Goal: Subscribe to service/newsletter

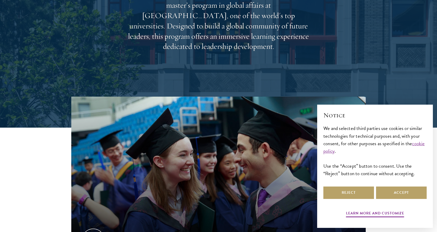
scroll to position [105, 0]
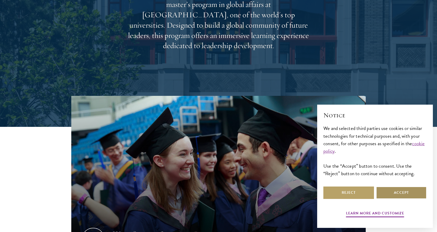
click at [408, 190] on button "Accept" at bounding box center [401, 192] width 51 height 12
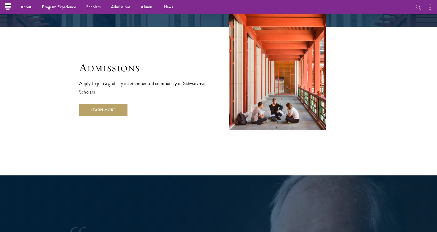
scroll to position [870, 0]
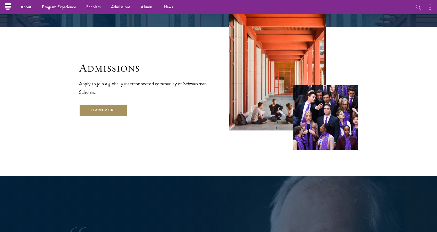
click at [95, 104] on link "Learn More" at bounding box center [103, 110] width 48 height 12
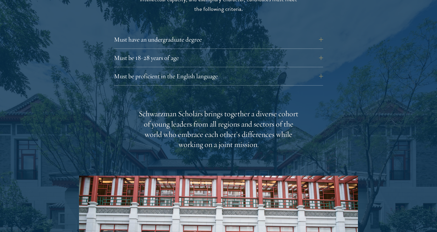
scroll to position [736, 0]
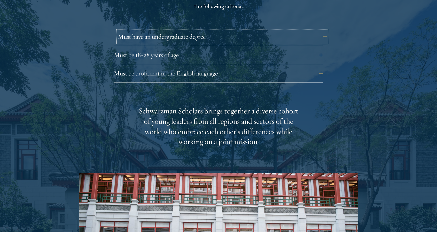
click at [166, 30] on button "Must have an undergraduate degree" at bounding box center [222, 36] width 209 height 12
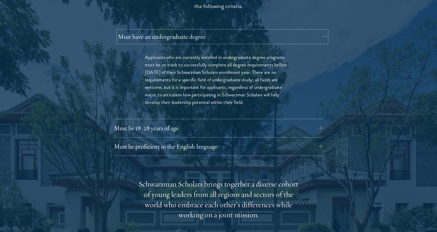
click at [166, 30] on button "Must have an undergraduate degree" at bounding box center [222, 36] width 209 height 12
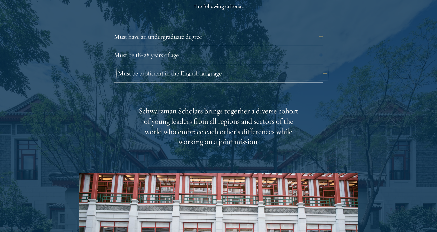
click at [168, 67] on button "Must be proficient in the English language" at bounding box center [222, 73] width 209 height 12
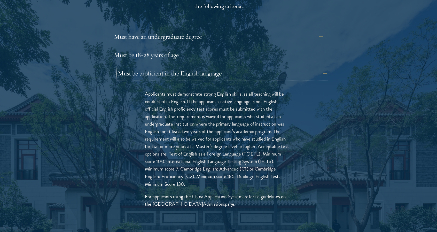
click at [168, 67] on button "Must be proficient in the English language" at bounding box center [222, 73] width 209 height 12
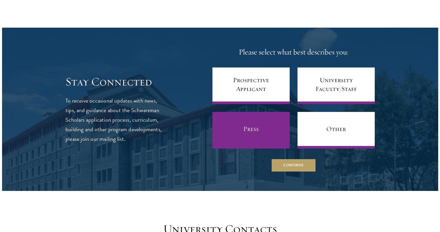
scroll to position [2007, 0]
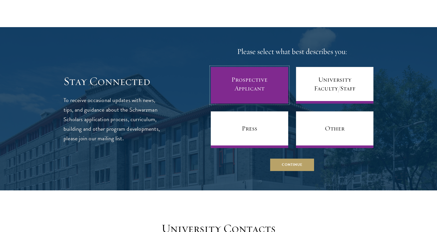
click at [235, 68] on link "Prospective Applicant" at bounding box center [249, 85] width 77 height 37
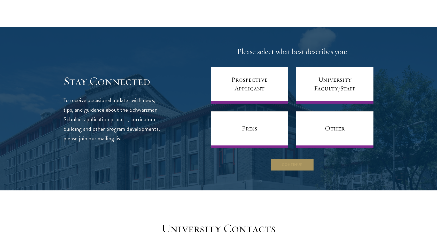
click at [297, 158] on button "Continue" at bounding box center [292, 164] width 44 height 12
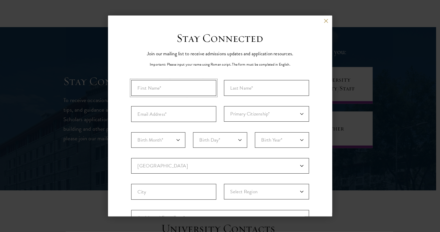
click at [194, 87] on input "First Name*" at bounding box center [173, 88] width 85 height 16
type input "S"
type input "Asharia"
click at [243, 88] on input "Last Name (Family Name)*" at bounding box center [266, 88] width 85 height 16
type input "[PERSON_NAME]"
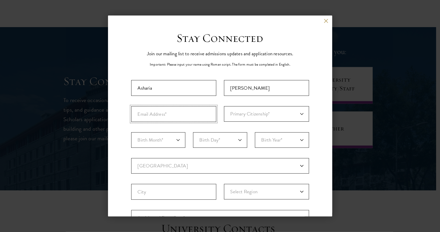
click at [154, 119] on input "Email Address*" at bounding box center [173, 114] width 85 height 16
type input "[PERSON_NAME][EMAIL_ADDRESS][DOMAIN_NAME]"
click at [234, 119] on select "Primary Citizenship* [GEOGRAPHIC_DATA] [DEMOGRAPHIC_DATA] [DEMOGRAPHIC_DATA] [D…" at bounding box center [266, 113] width 85 height 15
select select "US"
click at [224, 106] on select "Primary Citizenship* [GEOGRAPHIC_DATA] [DEMOGRAPHIC_DATA] [DEMOGRAPHIC_DATA] [D…" at bounding box center [266, 113] width 85 height 15
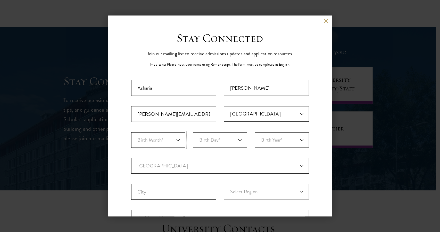
click at [143, 144] on select "Birth Month* January February March April May June July August September Octobe…" at bounding box center [158, 139] width 54 height 15
select select "06"
click at [131, 132] on select "Birth Month* January February March April May June July August September Octobe…" at bounding box center [158, 139] width 54 height 15
click at [217, 144] on select "Birth Day* 1 2 3 4 5 6 7 8 9 10 11 12 13 14 15 16 17 18 19 20 21 22 23 24 25 26…" at bounding box center [220, 139] width 54 height 15
select select "22"
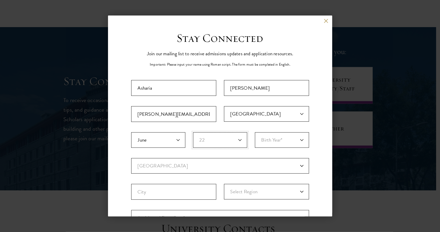
click at [193, 132] on select "Birth Day* 1 2 3 4 5 6 7 8 9 10 11 12 13 14 15 16 17 18 19 20 21 22 23 24 25 26…" at bounding box center [220, 139] width 54 height 15
click at [264, 132] on select "Birth Year* [DEMOGRAPHIC_DATA] [DEMOGRAPHIC_DATA] [DEMOGRAPHIC_DATA] [DEMOGRAPH…" at bounding box center [282, 139] width 54 height 15
select select "2002"
click at [255, 132] on select "Birth Year* [DEMOGRAPHIC_DATA] [DEMOGRAPHIC_DATA] [DEMOGRAPHIC_DATA] [DEMOGRAPH…" at bounding box center [282, 139] width 54 height 15
click at [169, 163] on select "Current Country [GEOGRAPHIC_DATA] [GEOGRAPHIC_DATA] [GEOGRAPHIC_DATA] [GEOGRAPH…" at bounding box center [220, 165] width 178 height 15
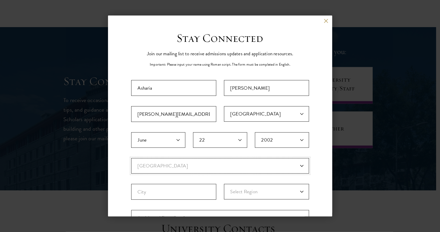
select select "US"
click at [131, 158] on select "Current Country [GEOGRAPHIC_DATA] [GEOGRAPHIC_DATA] [GEOGRAPHIC_DATA] [GEOGRAPH…" at bounding box center [220, 165] width 178 height 15
select select
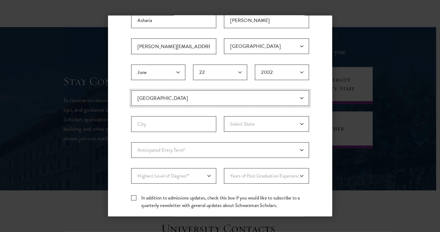
scroll to position [72, 0]
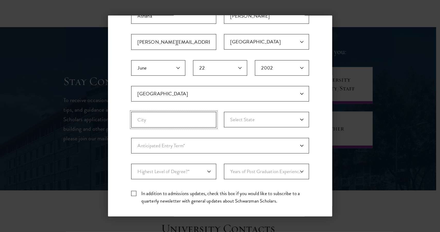
click at [154, 119] on input "City" at bounding box center [173, 120] width 85 height 16
type input "[GEOGRAPHIC_DATA]"
click at [249, 109] on fieldset "Country Current Country [GEOGRAPHIC_DATA] [GEOGRAPHIC_DATA] [GEOGRAPHIC_DATA] […" at bounding box center [220, 112] width 178 height 52
click at [249, 110] on fieldset "Country Current Country [GEOGRAPHIC_DATA] [GEOGRAPHIC_DATA] [GEOGRAPHIC_DATA] […" at bounding box center [220, 112] width 178 height 52
click at [247, 120] on select "Select State [US_STATE] [US_STATE] [US_STATE] APO/FPO (AA) APO/FPO ([GEOGRAPHIC…" at bounding box center [266, 119] width 85 height 15
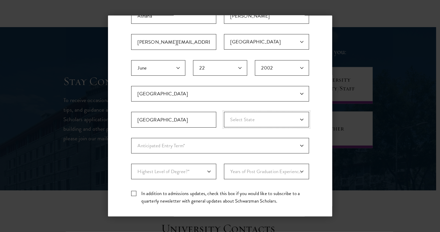
select select "IL"
click at [224, 112] on select "Select State [US_STATE] [US_STATE] [US_STATE] APO/FPO (AA) APO/FPO ([GEOGRAPHIC…" at bounding box center [266, 119] width 85 height 15
click at [166, 145] on select "Anticipated Entry Term* Just Exploring" at bounding box center [220, 145] width 178 height 15
click at [190, 130] on fieldset "Country Current Country [GEOGRAPHIC_DATA] [GEOGRAPHIC_DATA] [GEOGRAPHIC_DATA] […" at bounding box center [220, 112] width 178 height 52
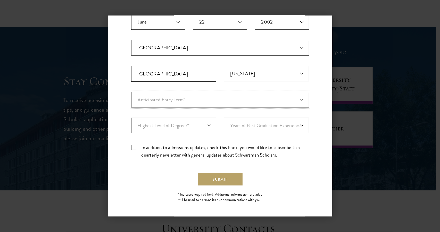
click at [193, 96] on select "Anticipated Entry Term* Just Exploring" at bounding box center [220, 99] width 178 height 15
click at [182, 126] on select "Highest Level of Degree?* PHD Bachelor's Master's Current Undergraduate Student" at bounding box center [173, 125] width 85 height 15
select select "baef124f-e103-44b1-8ca6-5d0669438e44"
click at [131, 118] on select "Highest Level of Degree?* PHD Bachelor's Master's Current Undergraduate Student" at bounding box center [173, 125] width 85 height 15
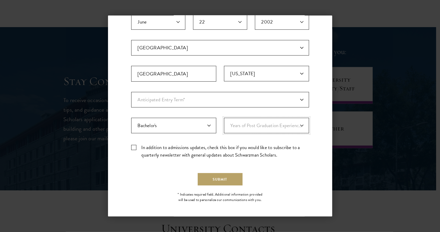
click at [245, 125] on select "Years of Post Graduation Experience?* 1 2 3 4 5 6 7 8 9 10" at bounding box center [266, 125] width 85 height 15
select select "2"
click at [224, 118] on select "Years of Post Graduation Experience?* 1 2 3 4 5 6 7 8 9 10" at bounding box center [266, 125] width 85 height 15
click at [136, 147] on label "In addition to admissions updates, check this box if you would like to subscrib…" at bounding box center [220, 150] width 178 height 15
click at [136, 147] on input "In addition to admissions updates, check this box if you would like to subscrib…" at bounding box center [220, 144] width 178 height 3
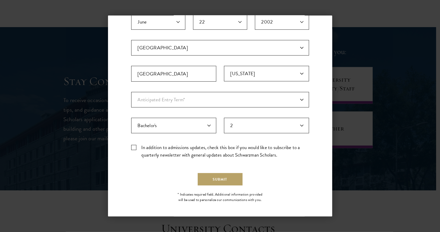
checkbox input "true"
click at [221, 178] on button "Submit" at bounding box center [220, 179] width 45 height 12
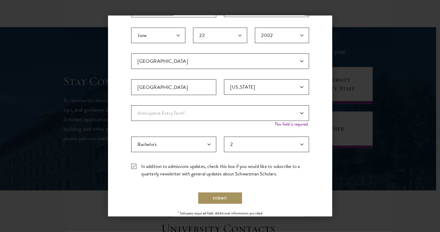
scroll to position [104, 0]
click at [239, 112] on select "Anticipated Entry Term* Just Exploring" at bounding box center [220, 113] width 178 height 15
click at [131, 106] on select "Anticipated Entry Term* Just Exploring" at bounding box center [220, 113] width 178 height 15
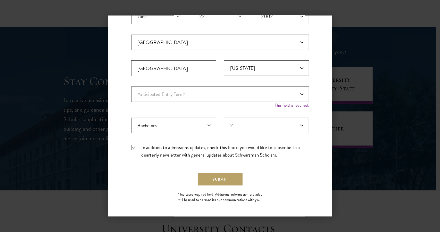
click at [223, 119] on div "Important: The form must be completed in English. [PERSON_NAME] [EMAIL_ADDRESS]…" at bounding box center [220, 60] width 178 height 206
click at [213, 93] on select "Anticipated Entry Term* Just Exploring" at bounding box center [220, 93] width 178 height 15
click at [131, 86] on select "Anticipated Entry Term* Just Exploring" at bounding box center [220, 93] width 178 height 15
click at [206, 98] on select "Anticipated Entry Term* Just Exploring" at bounding box center [220, 93] width 178 height 15
select select "a6790467-ebe7-4045-a56a-66c1cae98076"
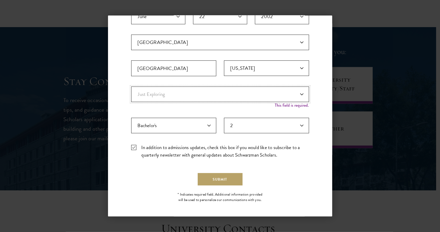
click at [131, 91] on select "Anticipated Entry Term* Just Exploring" at bounding box center [220, 93] width 178 height 15
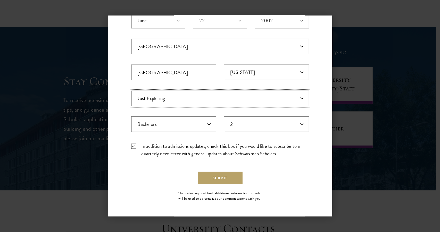
scroll to position [118, 0]
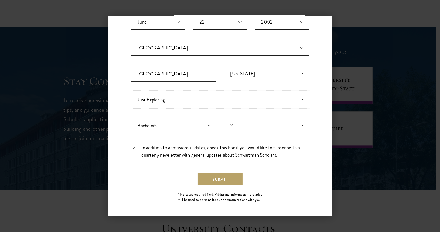
click at [215, 103] on select "Anticipated Entry Term* Just Exploring" at bounding box center [220, 99] width 178 height 15
click at [131, 92] on select "Anticipated Entry Term* Just Exploring" at bounding box center [220, 99] width 178 height 15
click at [216, 186] on div "Stay Connected Join our mailing list to receive admissions updates and applicat…" at bounding box center [220, 59] width 178 height 293
click at [221, 174] on button "Submit" at bounding box center [220, 179] width 45 height 12
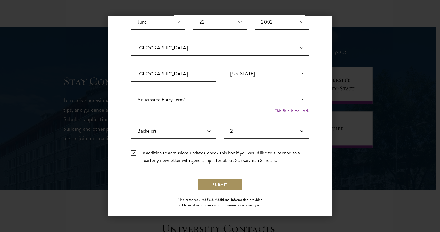
click at [229, 186] on button "Submit" at bounding box center [220, 184] width 45 height 12
click at [221, 100] on select "Anticipated Entry Term* Just Exploring" at bounding box center [220, 99] width 178 height 15
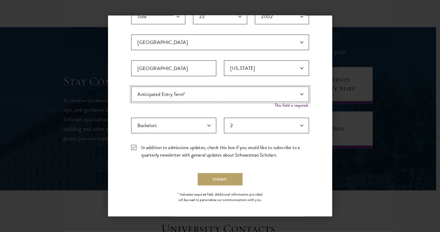
click at [250, 91] on select "Anticipated Entry Term* Just Exploring" at bounding box center [220, 93] width 178 height 15
click at [131, 86] on select "Anticipated Entry Term* Just Exploring" at bounding box center [220, 93] width 178 height 15
click at [217, 183] on button "Submit" at bounding box center [220, 179] width 45 height 12
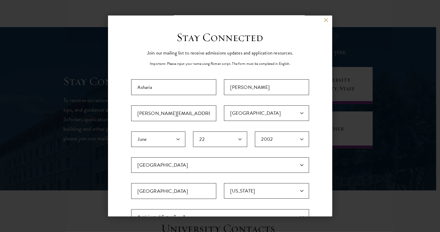
scroll to position [0, 0]
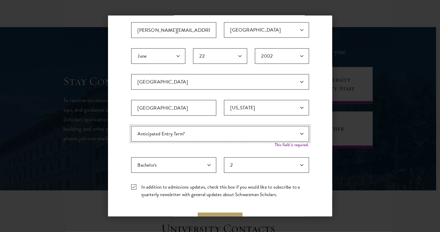
click at [198, 131] on select "Anticipated Entry Term* Just Exploring" at bounding box center [220, 133] width 178 height 15
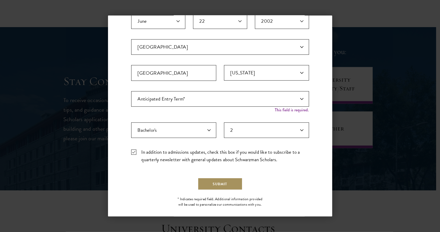
scroll to position [123, 0]
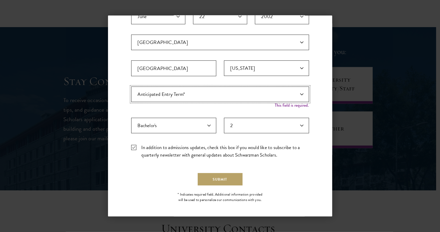
click at [193, 98] on select "Anticipated Entry Term* Just Exploring" at bounding box center [220, 93] width 178 height 15
select select "a6790467-ebe7-4045-a56a-66c1cae98076"
click at [131, 91] on select "Anticipated Entry Term* Just Exploring" at bounding box center [220, 93] width 178 height 15
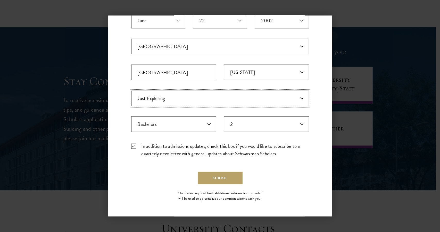
scroll to position [118, 0]
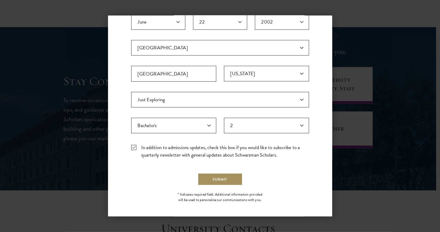
click at [217, 175] on button "Submit" at bounding box center [220, 179] width 45 height 12
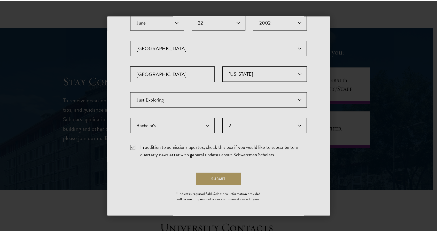
scroll to position [0, 0]
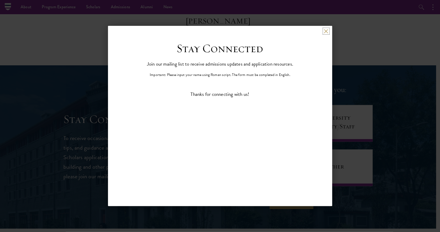
click at [328, 32] on button at bounding box center [326, 31] width 4 height 4
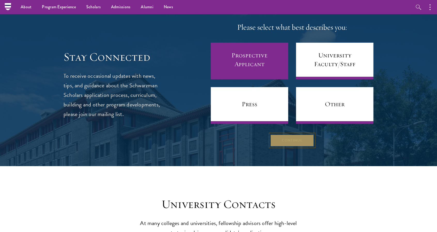
scroll to position [1988, 0]
